Goal: Task Accomplishment & Management: Manage account settings

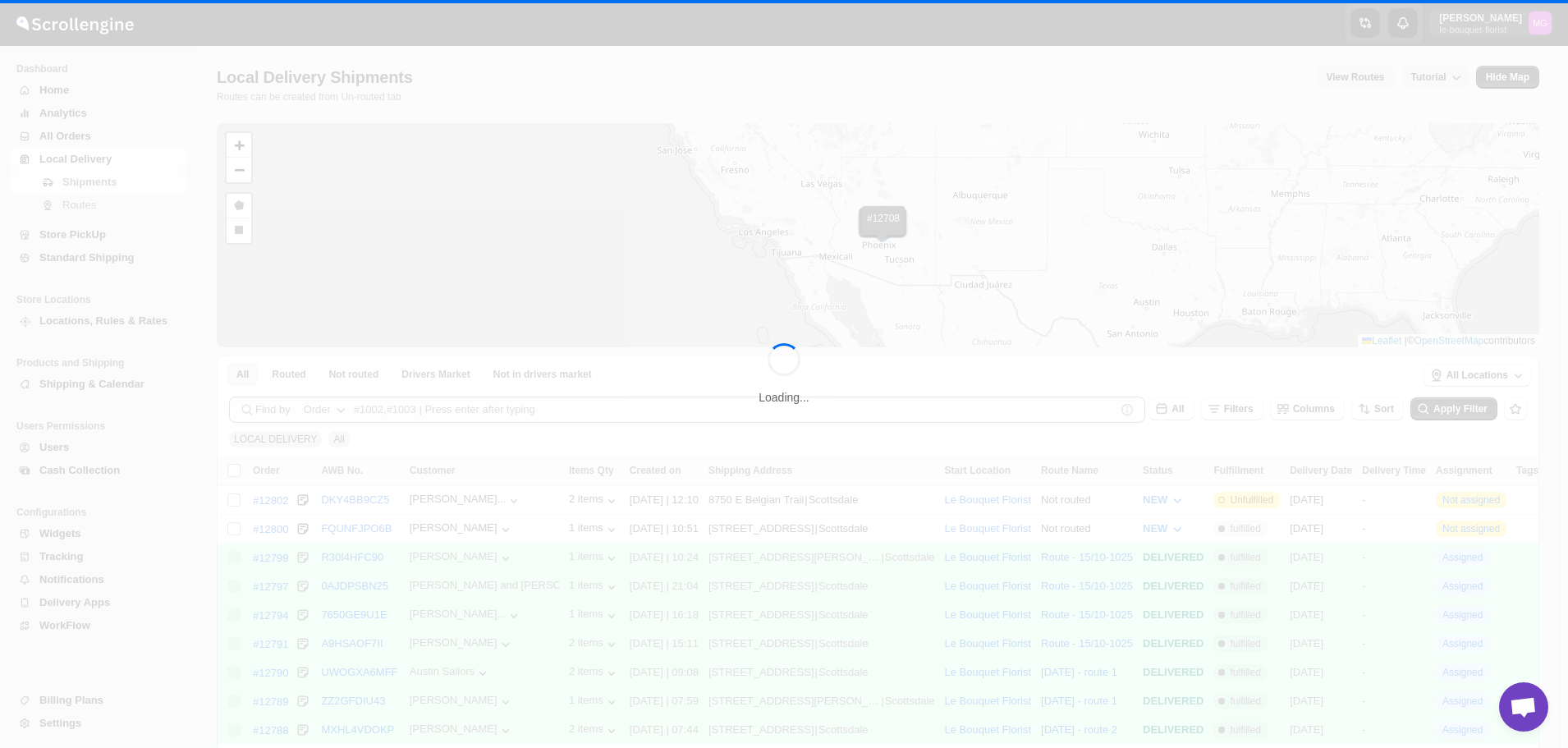
scroll to position [1049, 0]
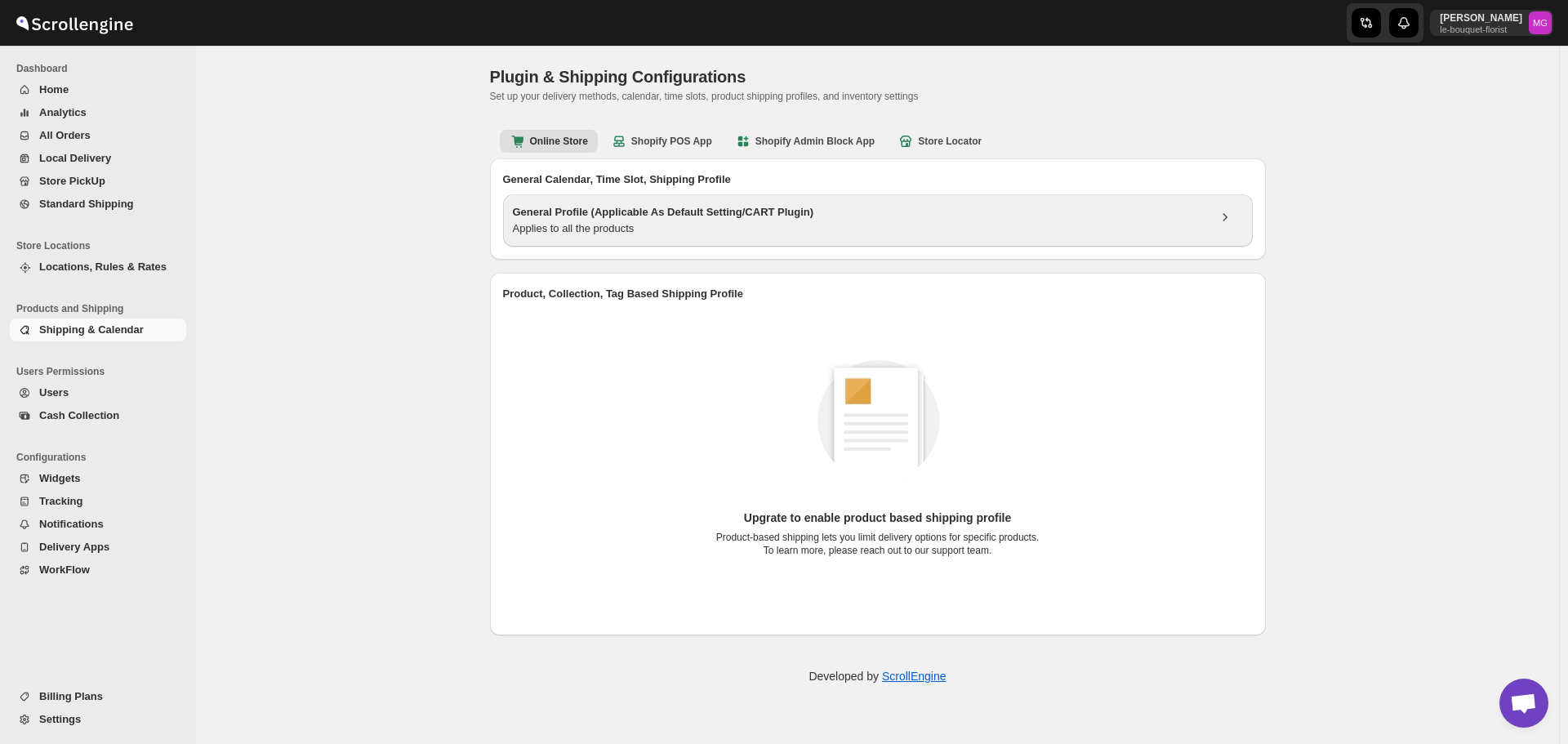
click at [724, 215] on h3 "General Profile (Applicable As Default Setting/CART Plugin)" at bounding box center [859, 212] width 694 height 16
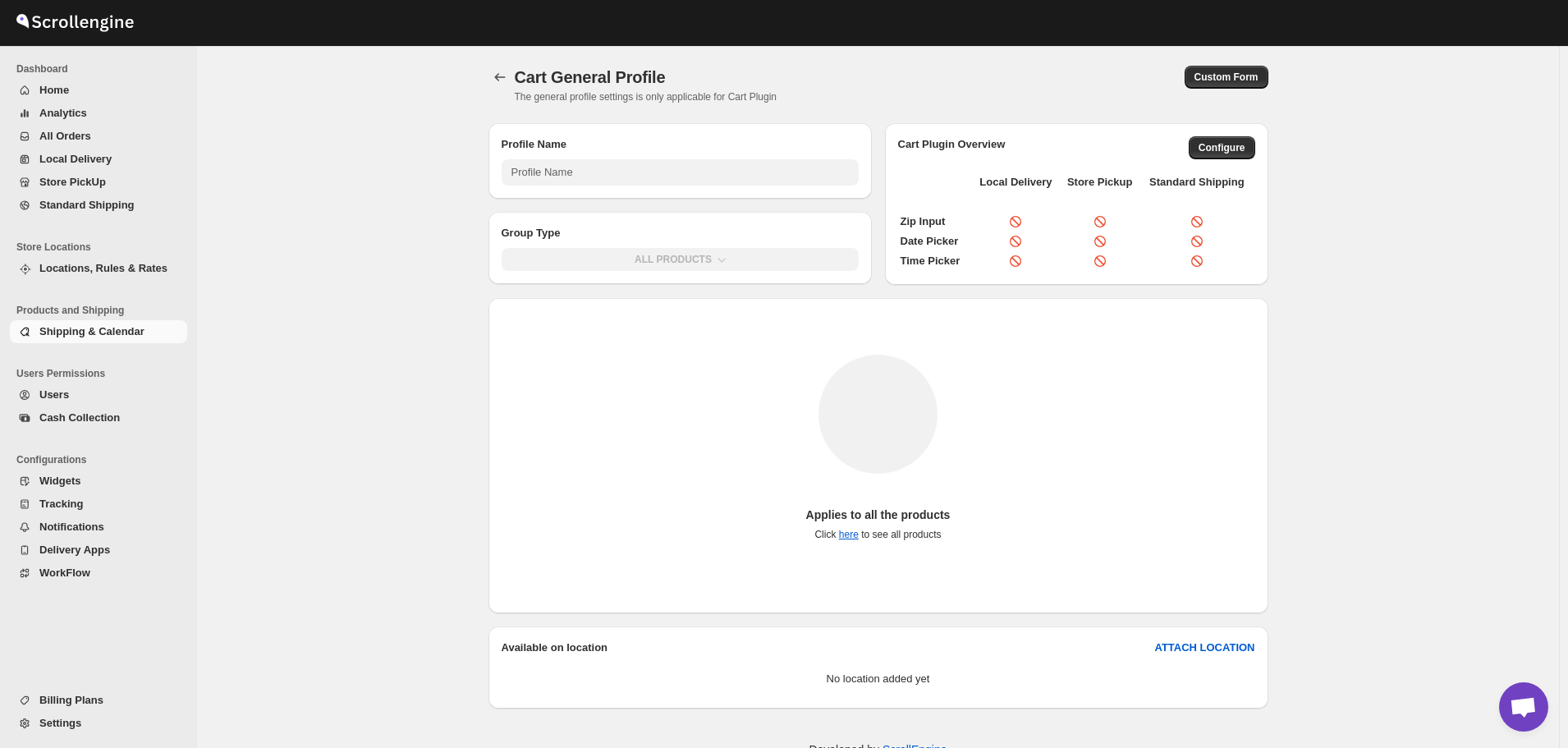
type input "General Profile (Applicable As Default Setting/CART Plugin)"
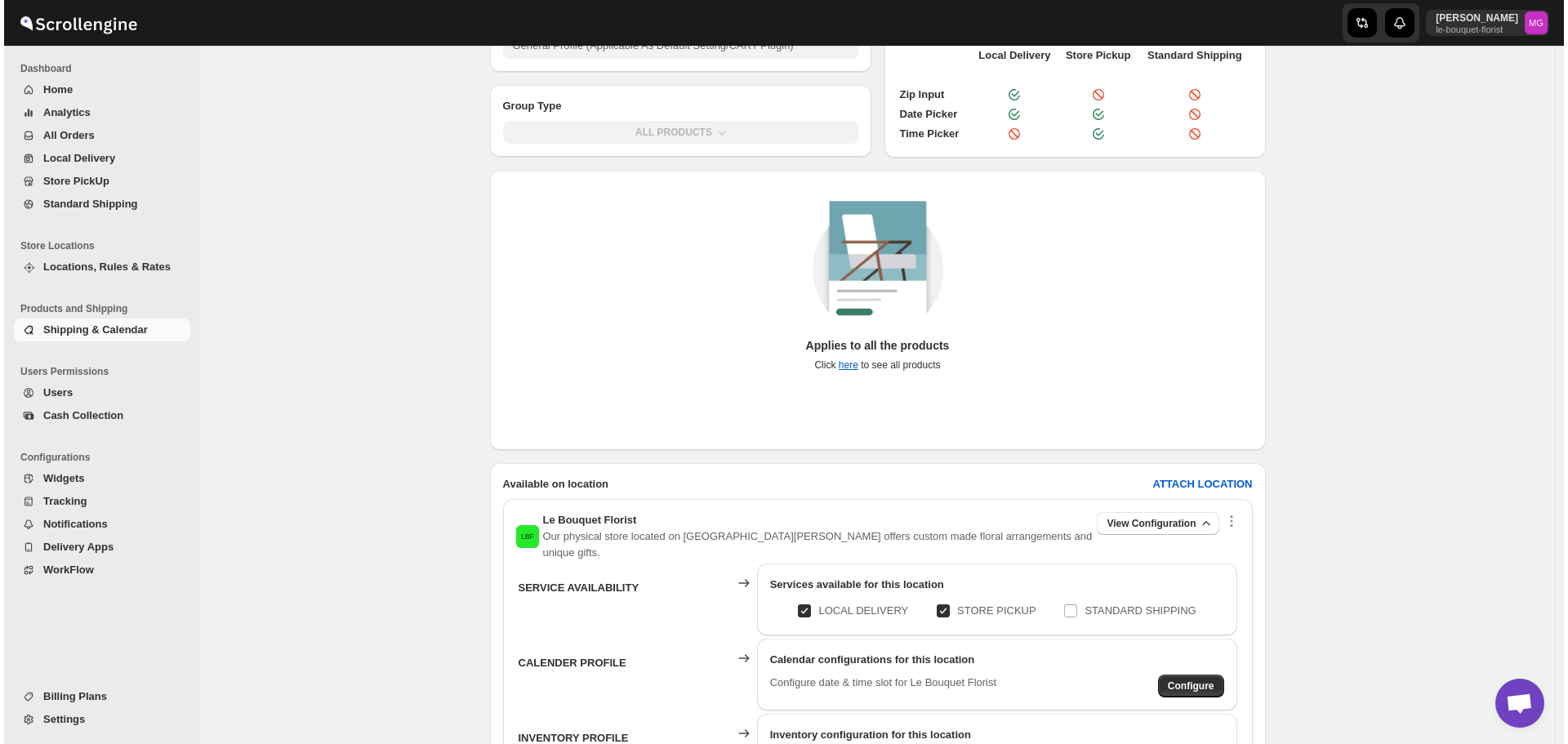
scroll to position [265, 0]
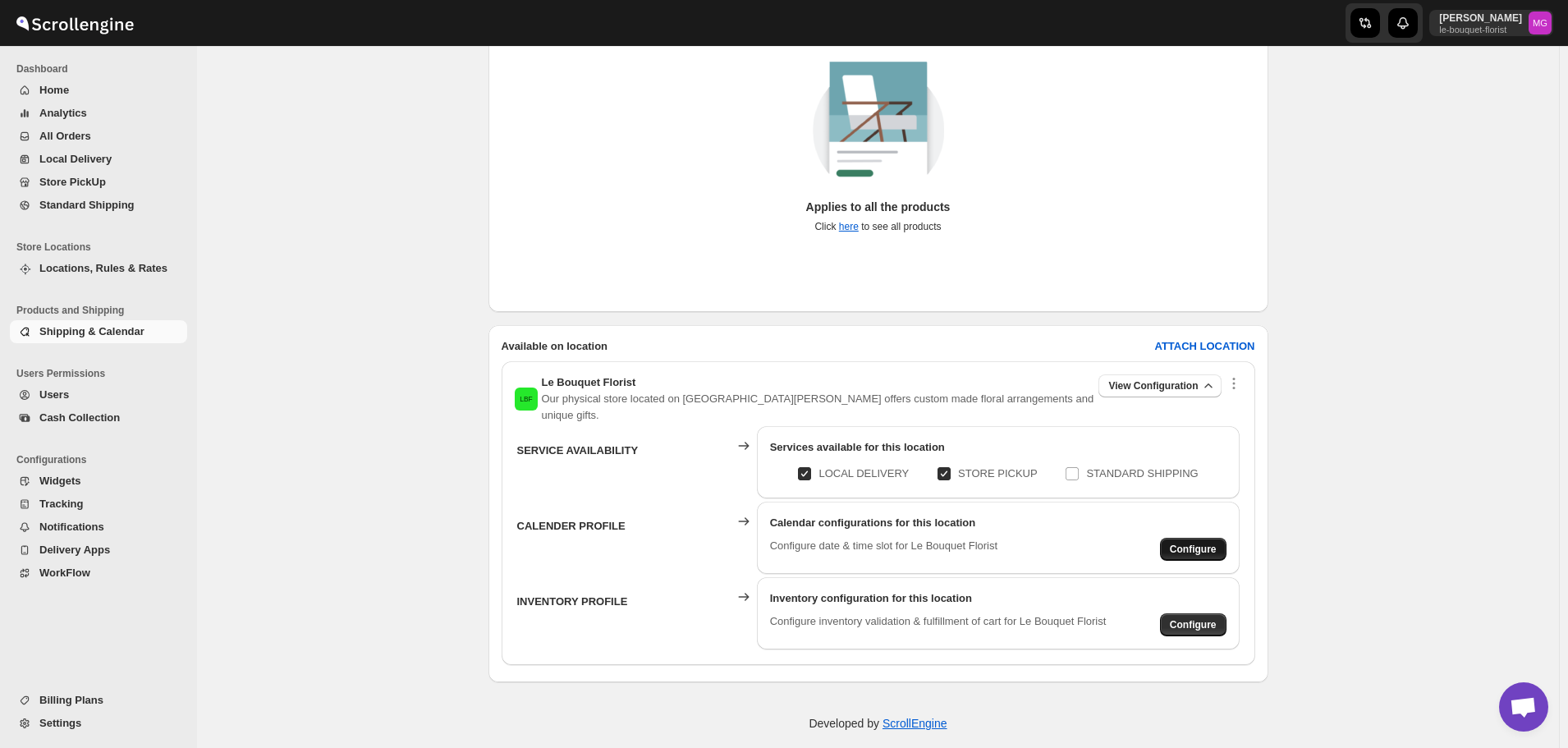
click at [1168, 538] on button "Configure" at bounding box center [1193, 549] width 67 height 23
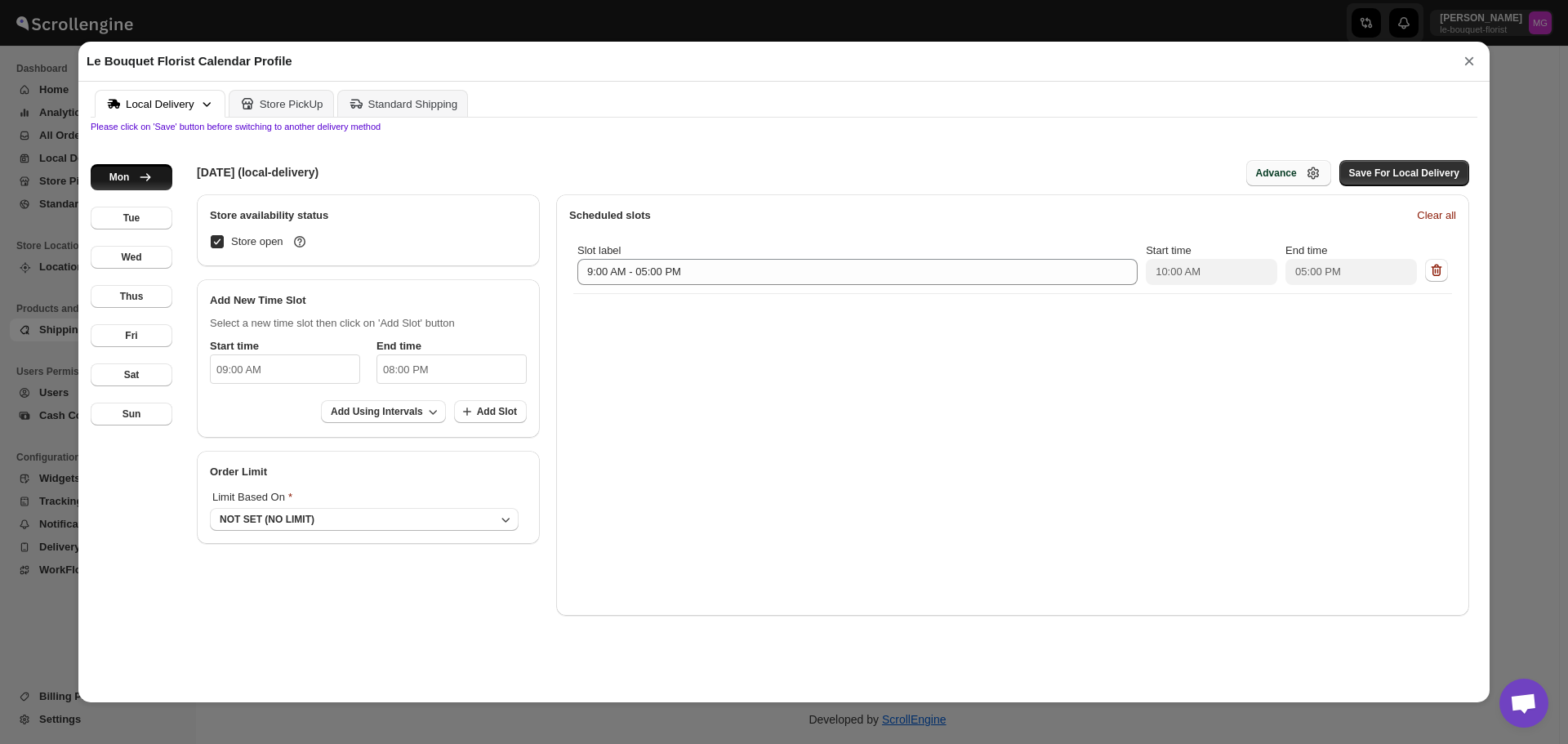
click at [1319, 176] on icon "button" at bounding box center [1312, 172] width 16 height 16
select select "DAY"
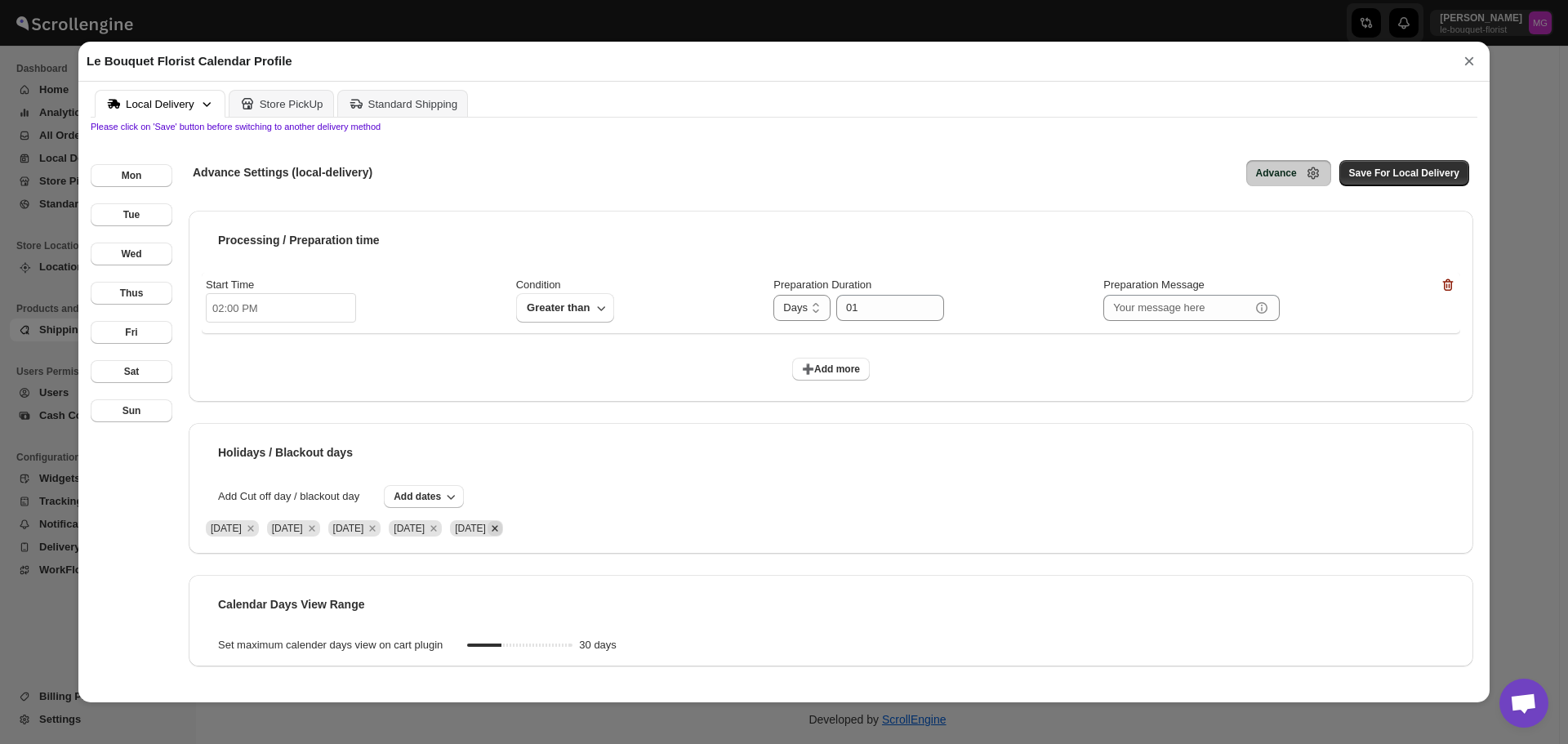
click at [502, 525] on icon "Remove Sat Oct 11 2025" at bounding box center [495, 528] width 15 height 15
click at [392, 485] on div "Holidays / Blackout days Add Cut off day / blackout day Add dates [DATE] [DATE]…" at bounding box center [830, 487] width 1285 height 130
click at [393, 494] on button "Add dates" at bounding box center [424, 497] width 80 height 22
click at [436, 627] on span "15" at bounding box center [425, 632] width 31 height 13
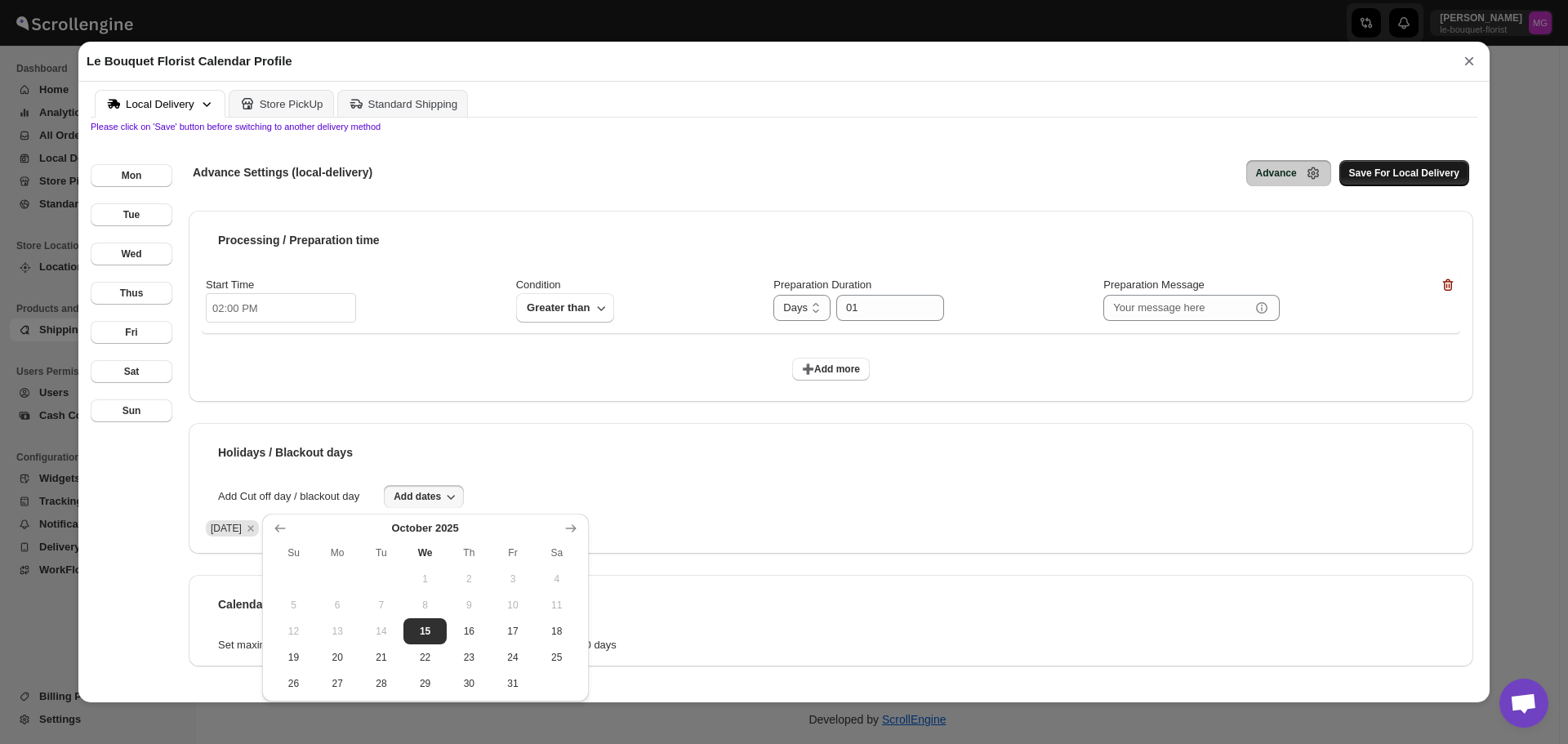
click at [1366, 180] on span "Save For Local Delivery" at bounding box center [1404, 173] width 111 height 13
click at [275, 106] on div "Store PickUp" at bounding box center [291, 104] width 64 height 12
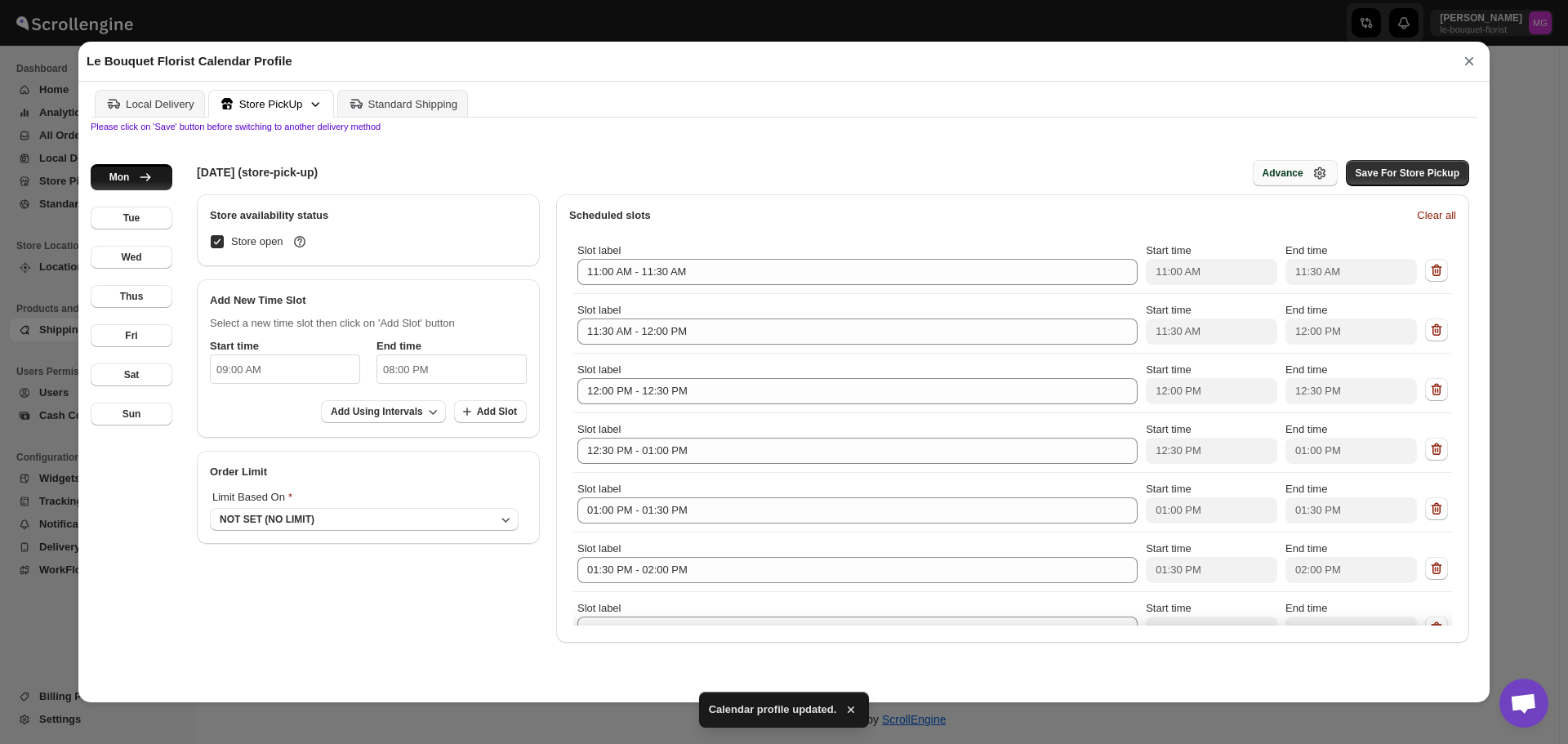
click at [1287, 181] on div "Advance" at bounding box center [1295, 172] width 66 height 16
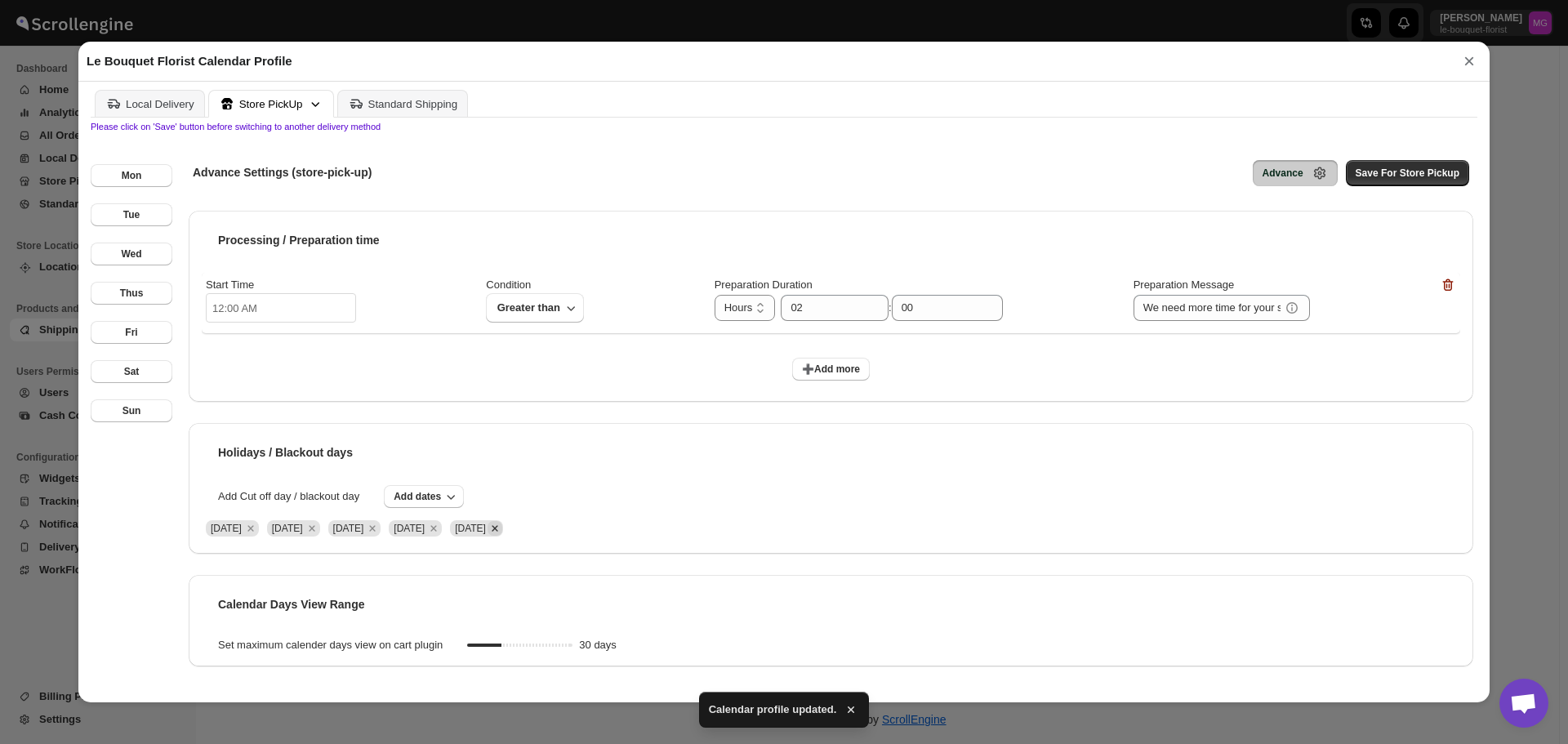
click at [502, 528] on icon "Remove Sat Oct 11 2025" at bounding box center [495, 528] width 15 height 15
click at [409, 498] on span "Add dates" at bounding box center [417, 497] width 48 height 13
click at [423, 638] on button "15" at bounding box center [425, 632] width 44 height 26
click at [1395, 180] on span "Save For Store Pickup" at bounding box center [1407, 173] width 104 height 13
drag, startPoint x: 1006, startPoint y: 447, endPoint x: 1025, endPoint y: 441, distance: 19.9
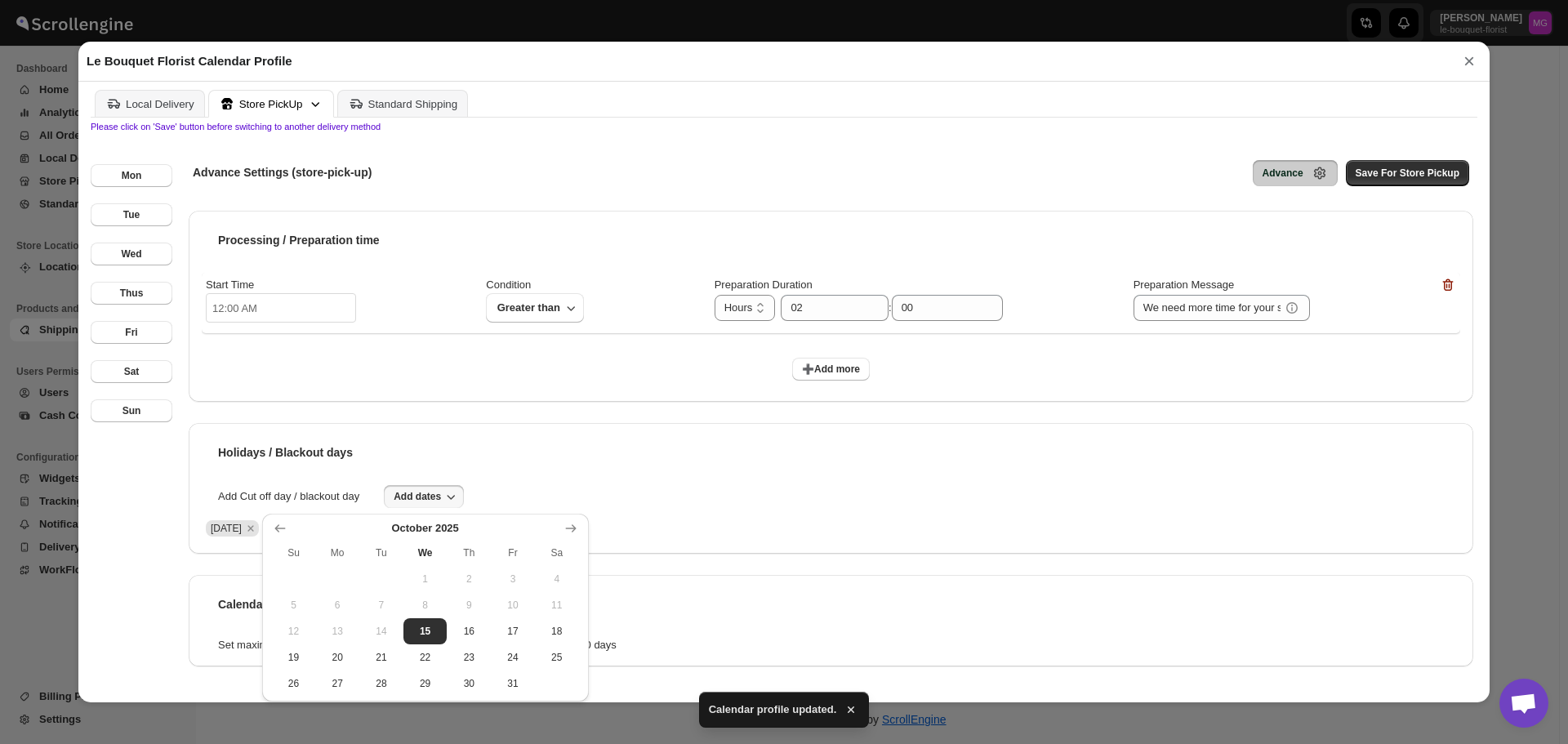
click at [1006, 445] on div "Holidays / Blackout days" at bounding box center [830, 452] width 1259 height 33
click at [682, 452] on div "Holidays / Blackout days" at bounding box center [830, 452] width 1259 height 33
click at [771, 481] on div "Holidays / Blackout days Add Cut off day / blackout day Add dates [DATE] [DATE]…" at bounding box center [830, 487] width 1285 height 130
click at [526, 489] on div "Add Cut off day / blackout day Add dates" at bounding box center [830, 497] width 1259 height 22
click at [466, 498] on div "Add Cut off day / blackout day Add dates" at bounding box center [830, 497] width 1259 height 22
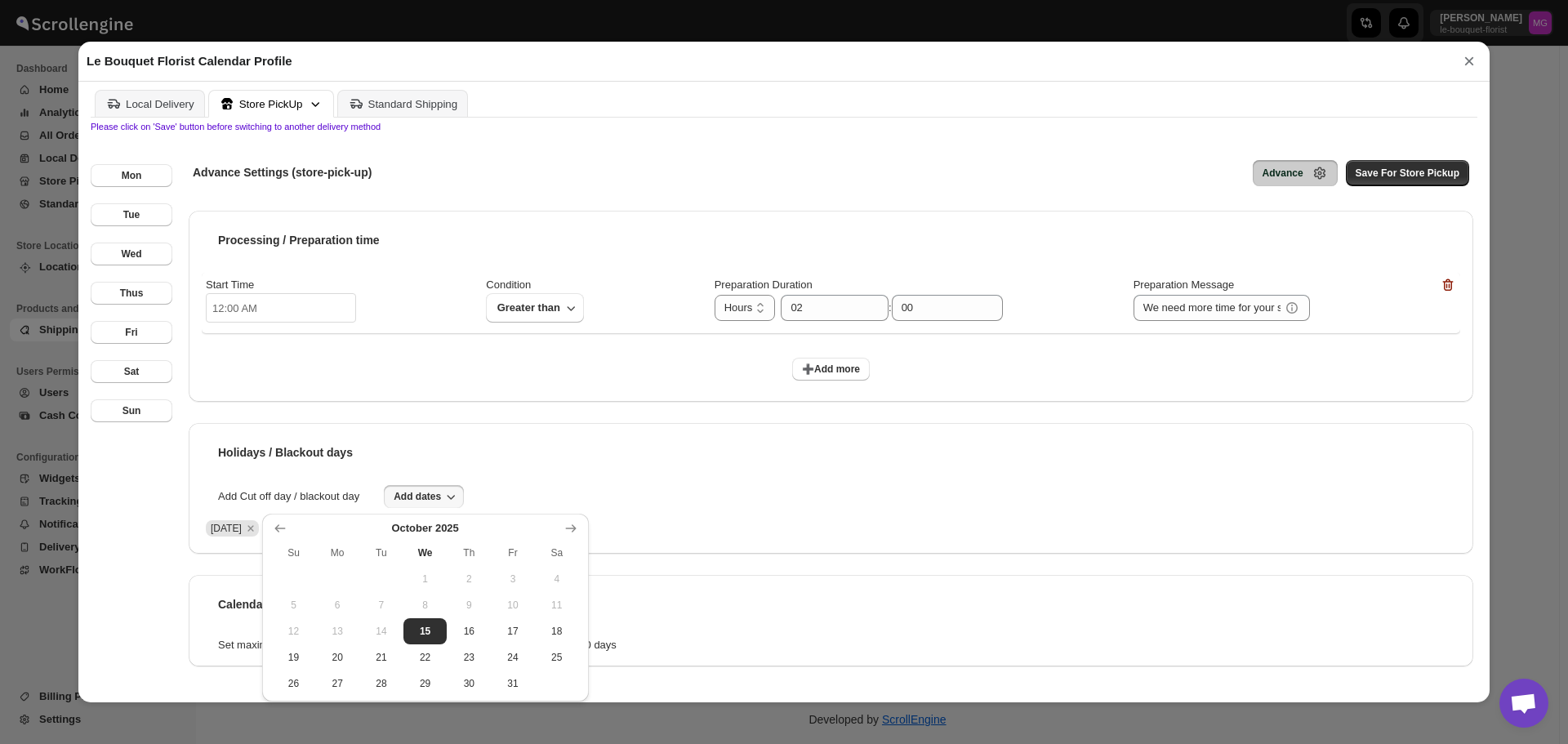
click at [440, 501] on span "Add dates" at bounding box center [417, 497] width 48 height 13
click at [502, 535] on icon "Remove Wed Oct 15 2025" at bounding box center [495, 528] width 15 height 15
click at [1411, 168] on button "Save For Store Pickup" at bounding box center [1408, 173] width 124 height 26
